Goal: Task Accomplishment & Management: Manage account settings

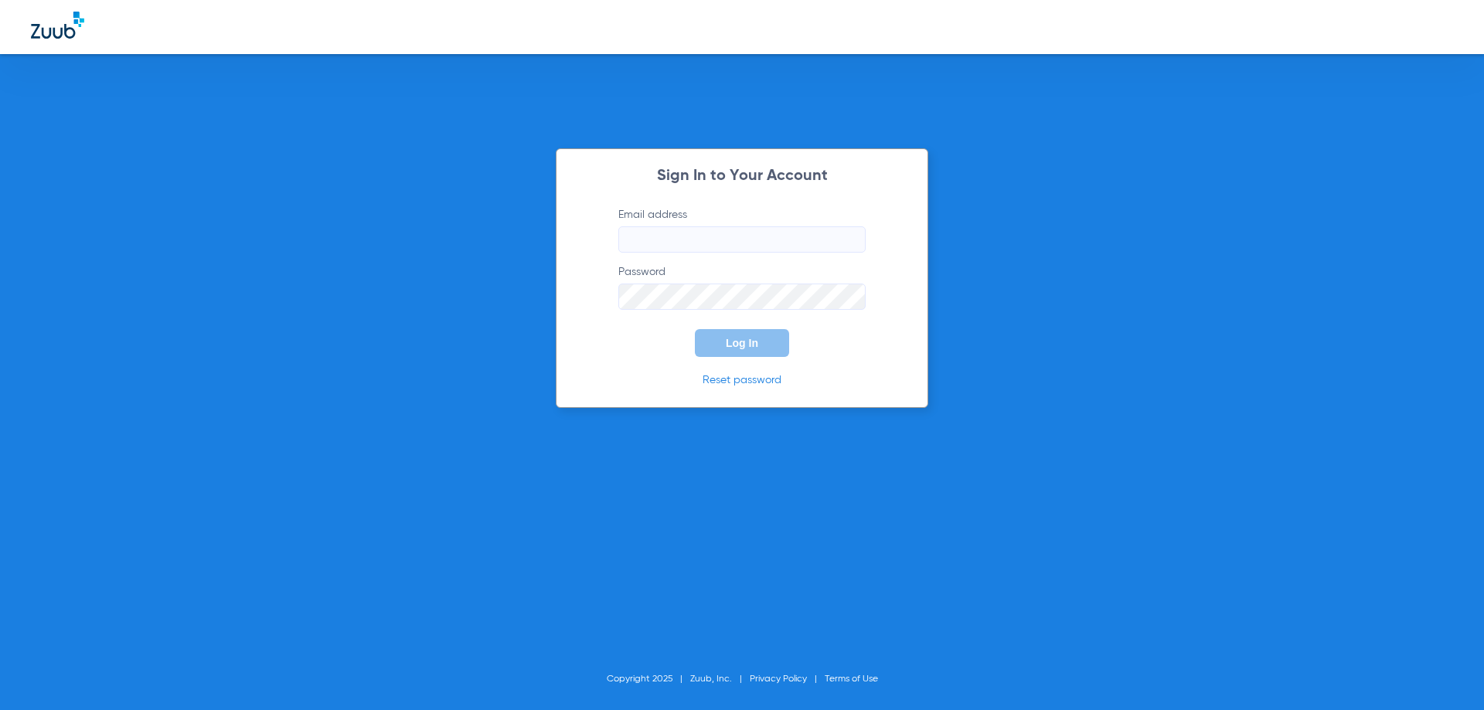
type input "[EMAIL_ADDRESS][DOMAIN_NAME]"
click at [723, 337] on button "Log In" at bounding box center [742, 343] width 94 height 28
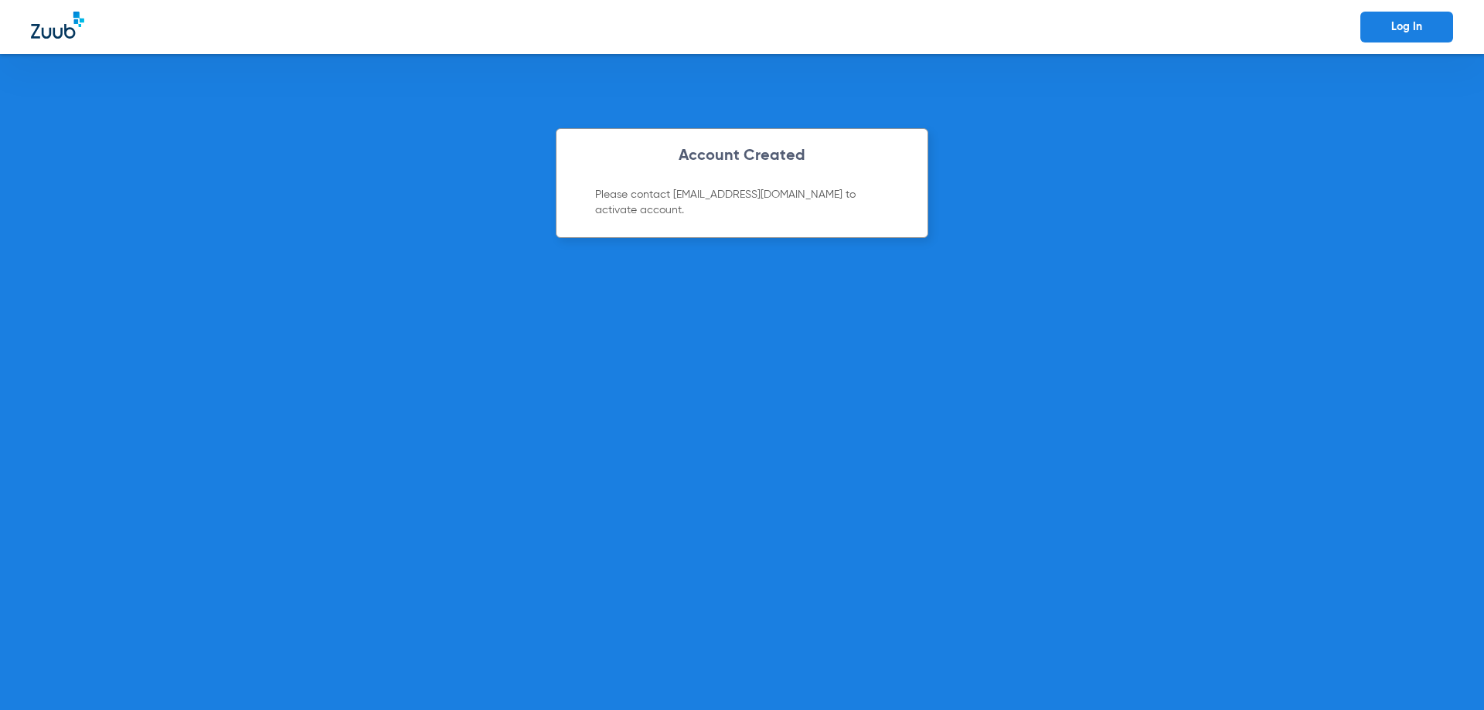
click at [1422, 22] on link "Log In" at bounding box center [1406, 27] width 93 height 31
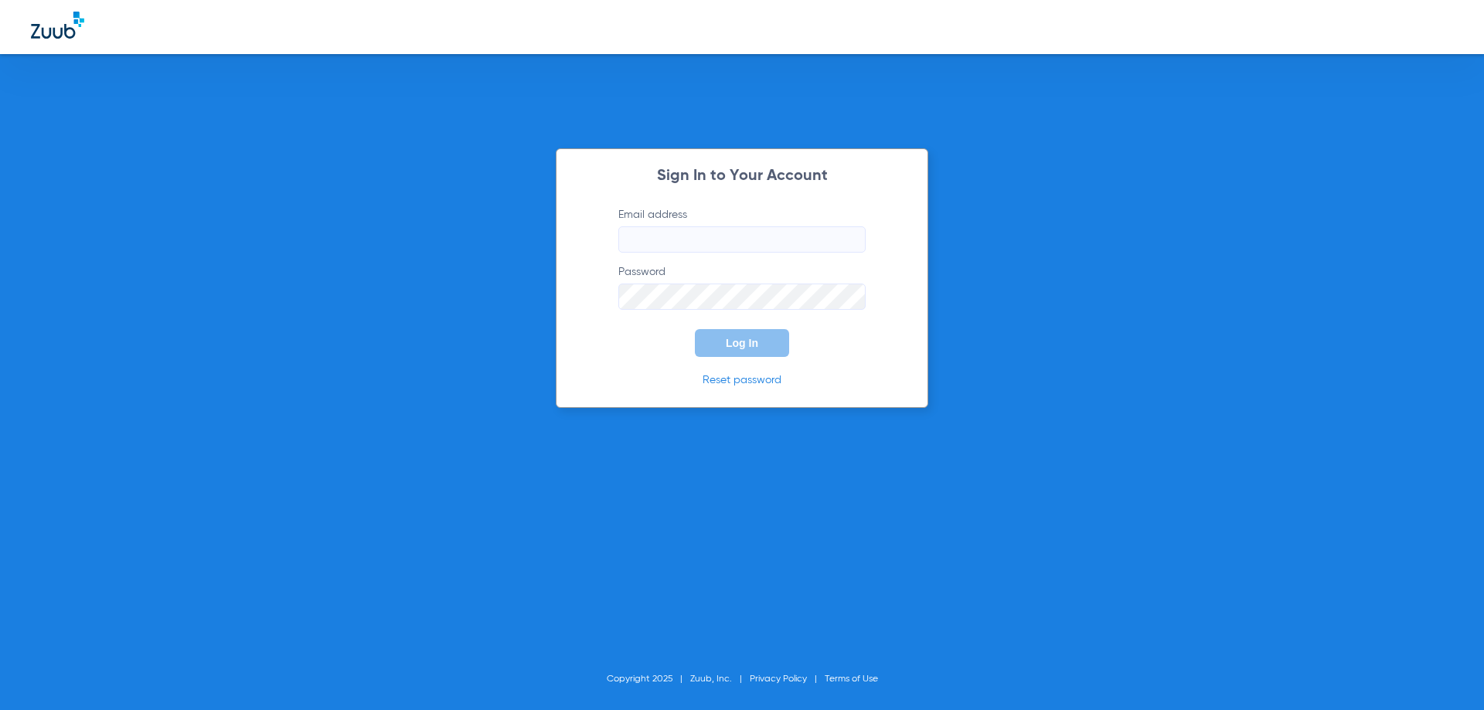
type input "[EMAIL_ADDRESS][DOMAIN_NAME]"
click at [733, 331] on button "Log In" at bounding box center [742, 343] width 94 height 28
